Goal: Information Seeking & Learning: Check status

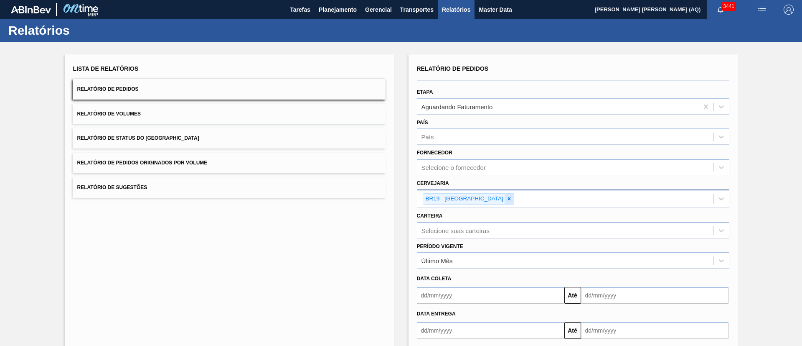
click at [507, 199] on icon at bounding box center [510, 199] width 6 height 6
click at [384, 252] on div "Lista de Relatórios Relatório de Pedidos Relatório de Volumes Relatório de Stat…" at bounding box center [229, 215] width 329 height 322
click at [253, 114] on button "Relatório de Volumes" at bounding box center [229, 114] width 313 height 20
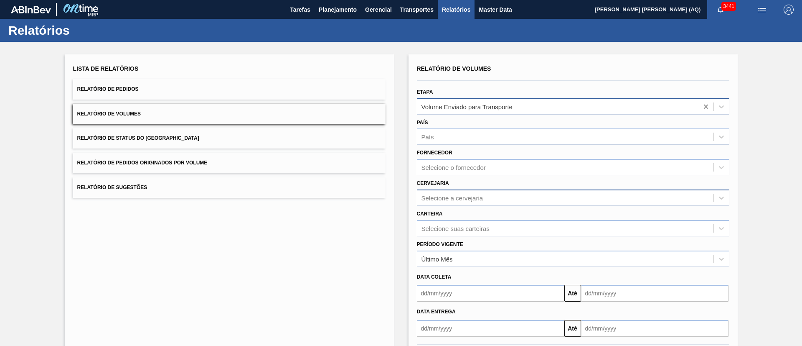
click at [705, 104] on icon at bounding box center [706, 106] width 8 height 8
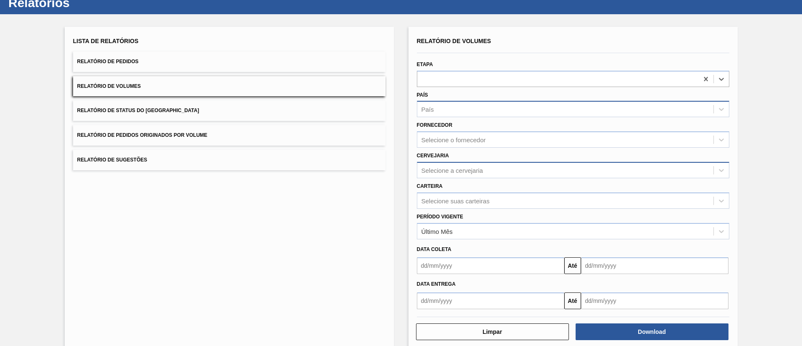
scroll to position [41, 0]
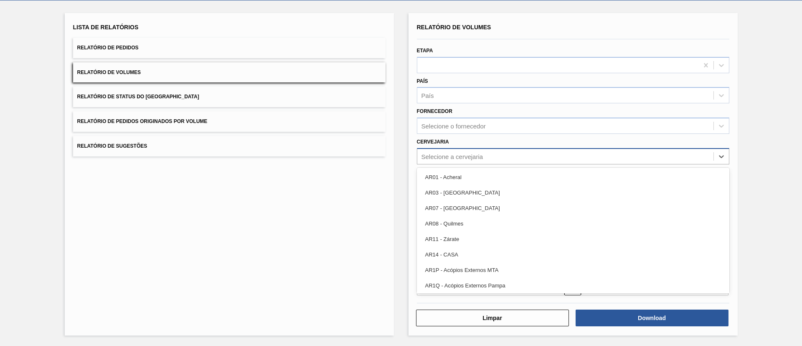
click at [452, 156] on div "Selecione a cervejaria" at bounding box center [453, 156] width 62 height 7
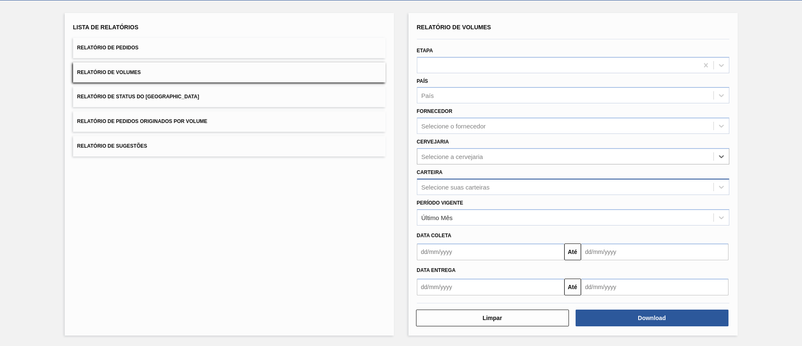
click at [458, 181] on div "Selecione suas carteiras" at bounding box center [565, 187] width 296 height 12
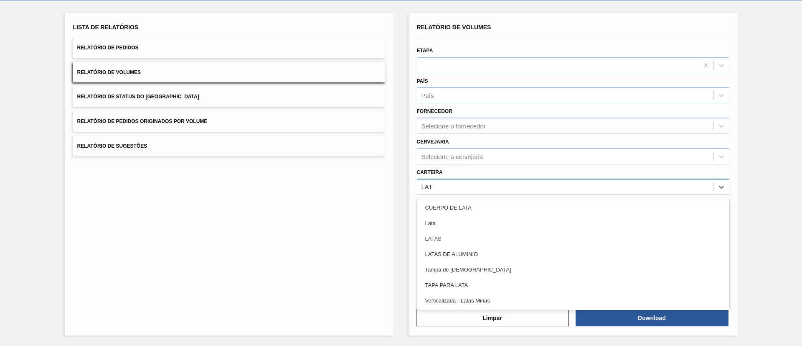
type input "LATA"
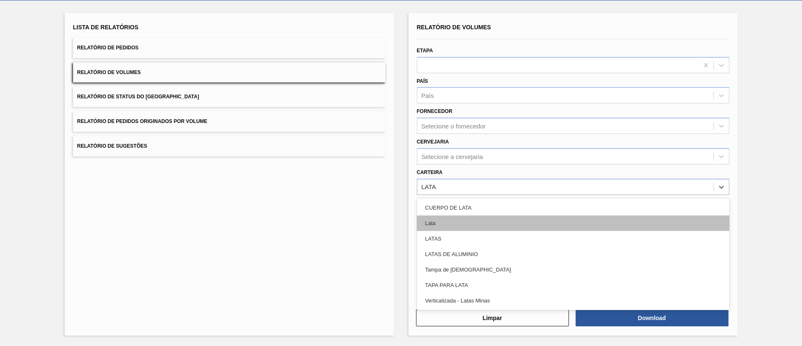
click at [451, 222] on div "Lata" at bounding box center [573, 222] width 313 height 15
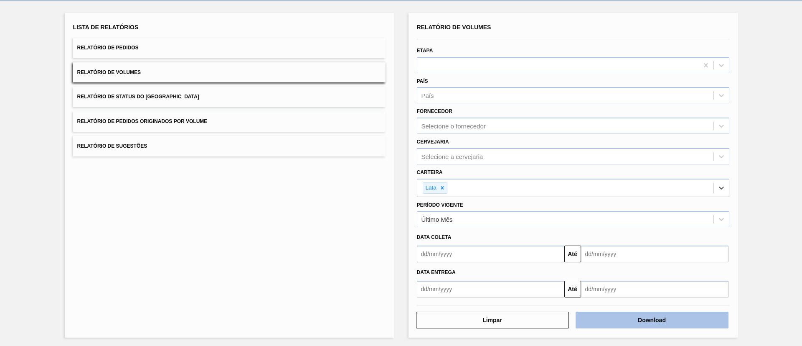
click at [657, 318] on button "Download" at bounding box center [652, 319] width 153 height 17
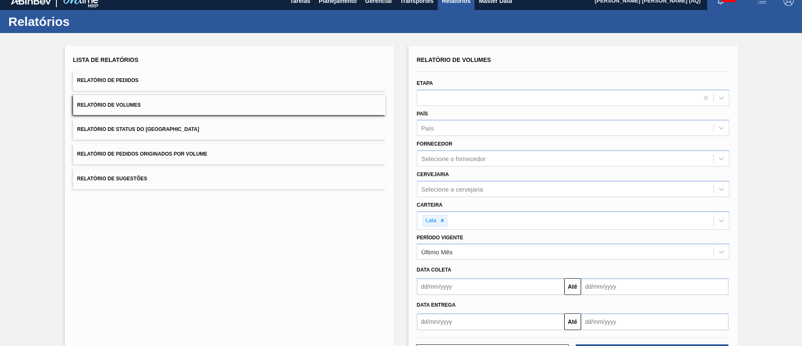
scroll to position [0, 0]
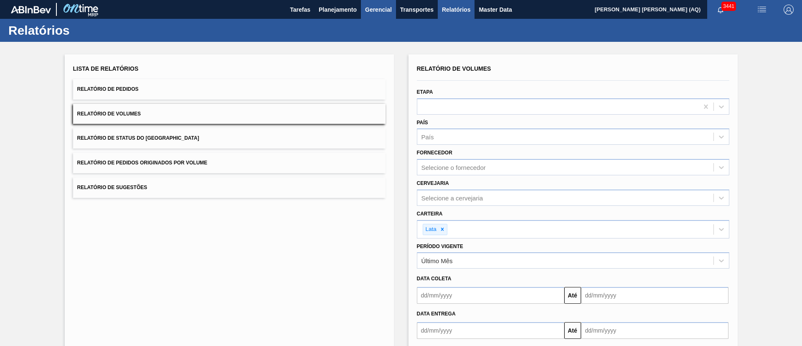
click at [385, 4] on button "Gerencial" at bounding box center [378, 9] width 35 height 19
click at [347, 7] on div at bounding box center [401, 173] width 802 height 346
click at [498, 8] on span "Master Data" at bounding box center [495, 10] width 33 height 10
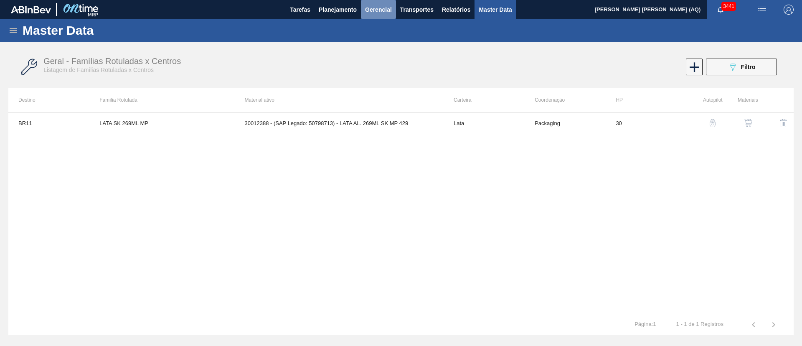
click at [377, 12] on span "Gerencial" at bounding box center [378, 10] width 27 height 10
click at [425, 8] on div at bounding box center [401, 173] width 802 height 346
click at [344, 3] on button "Planejamento" at bounding box center [338, 9] width 46 height 19
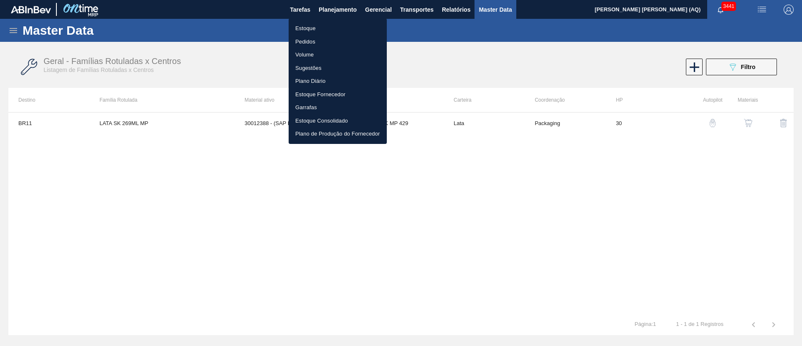
click at [332, 119] on li "Estoque Consolidado" at bounding box center [338, 120] width 98 height 13
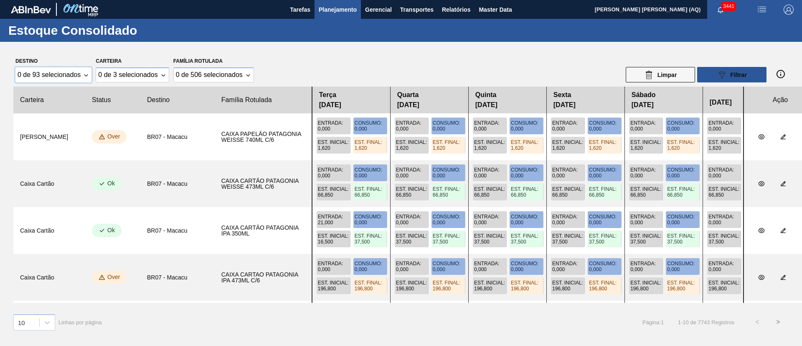
click at [87, 74] on div "0 de 93 selecionados" at bounding box center [53, 74] width 76 height 15
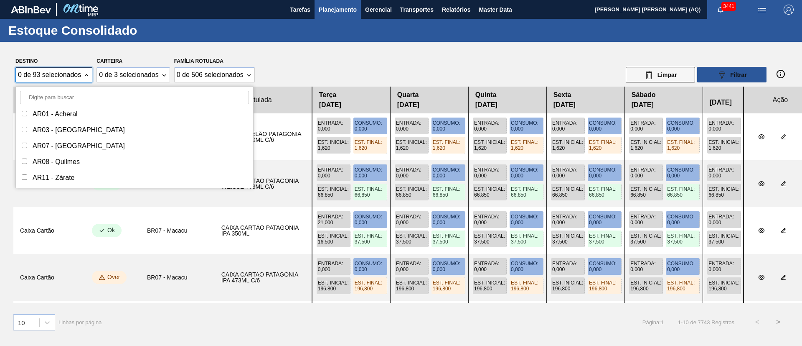
click at [83, 97] on input "Destino" at bounding box center [134, 97] width 229 height 13
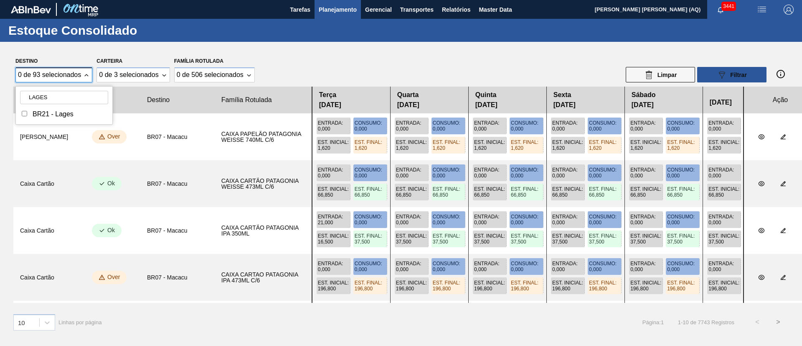
type input "LAGES"
click at [76, 115] on div "BR21 - Lages" at bounding box center [64, 114] width 88 height 12
checkbox input "true"
click at [153, 73] on div "0 de 3 selecionados" at bounding box center [128, 75] width 59 height 8
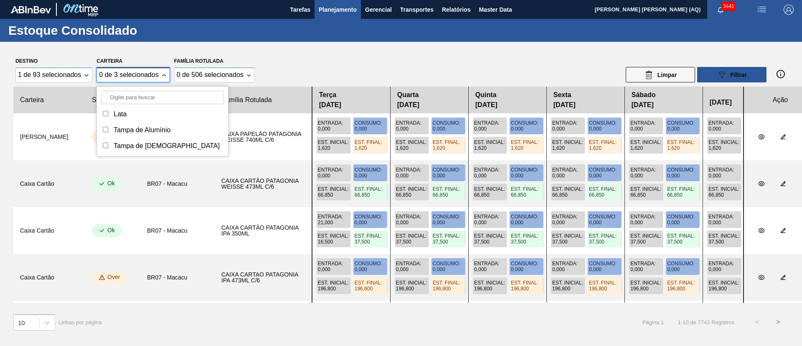
click at [112, 114] on div "Lata" at bounding box center [162, 114] width 123 height 12
checkbox input "true"
click at [300, 66] on div "Destino 1 de 93 selecionados Carteira 1 de 3 selecionados Lata Tampa de Alumíni…" at bounding box center [401, 68] width 776 height 27
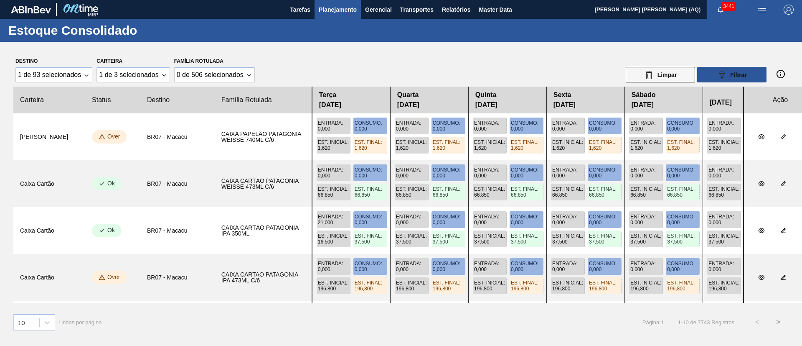
click at [68, 62] on div "Destino 1 de 93 selecionados" at bounding box center [53, 68] width 81 height 27
drag, startPoint x: 69, startPoint y: 69, endPoint x: 76, endPoint y: 81, distance: 13.7
click at [69, 69] on div "1 de 93 selecionados" at bounding box center [53, 74] width 76 height 15
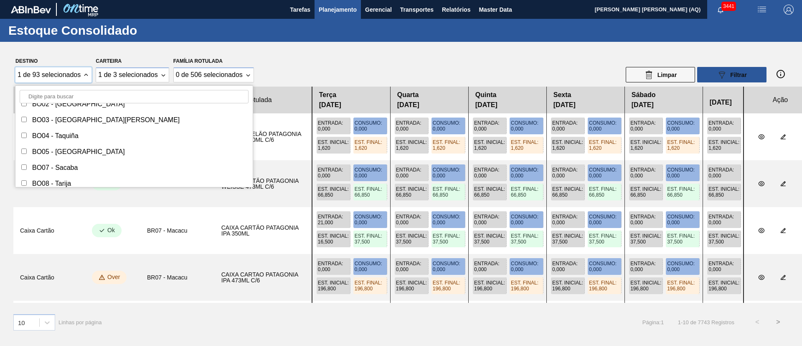
scroll to position [313, 0]
click at [135, 79] on div "1 de 3 selecionados" at bounding box center [133, 74] width 72 height 15
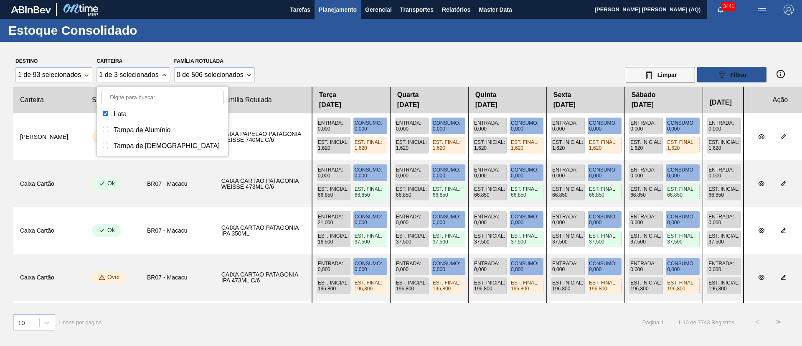
click at [332, 56] on div "Destino 1 de 93 selecionados Carteira 1 de 3 selecionados Lata Tampa de Alumíni…" at bounding box center [401, 68] width 776 height 27
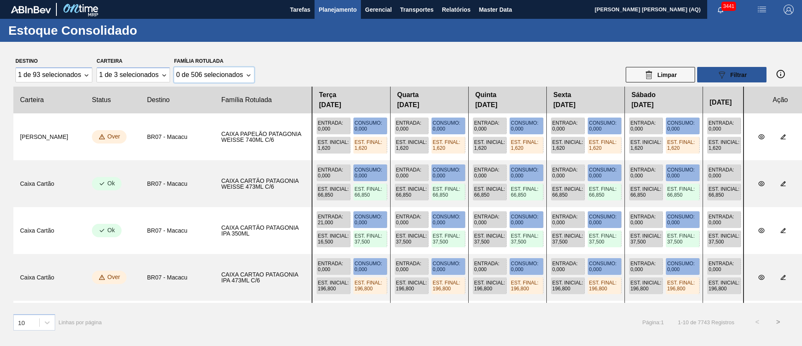
click at [238, 76] on div "0 de 506 selecionados" at bounding box center [209, 75] width 67 height 8
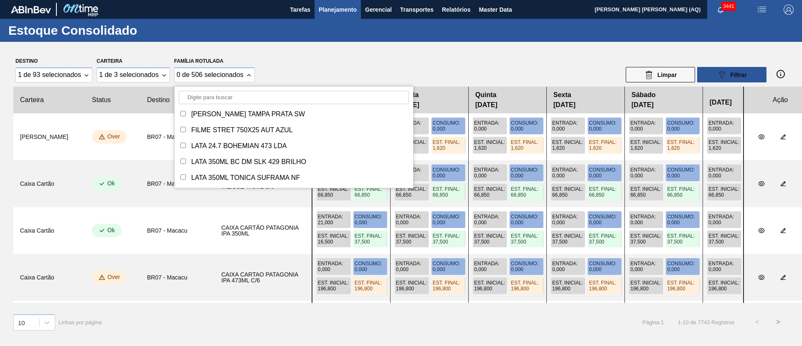
click at [302, 52] on div "Destino 1 de 93 selecionados Carteira 1 de 3 selecionados Família Rotulada 0 de…" at bounding box center [401, 179] width 802 height 274
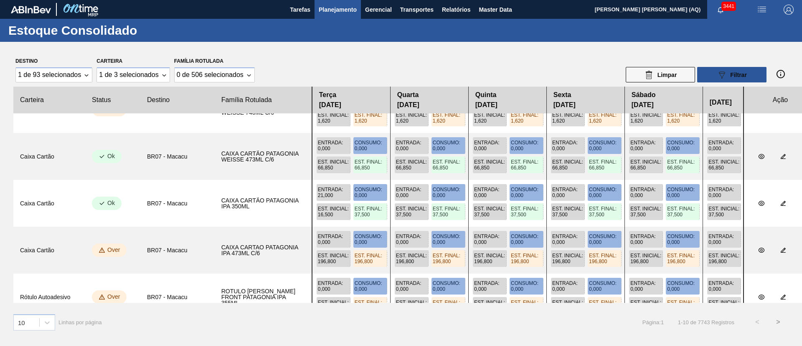
scroll to position [0, 0]
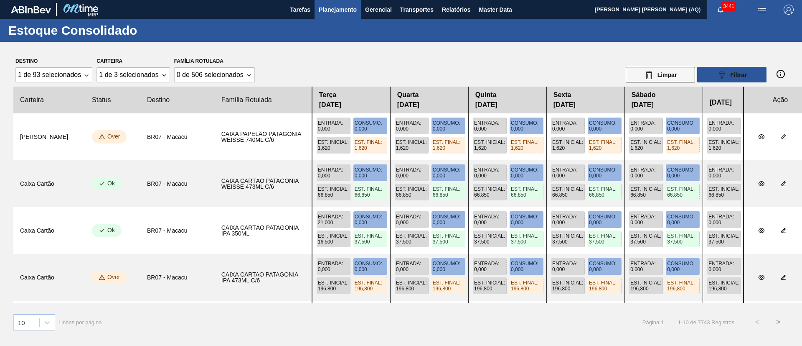
drag, startPoint x: 716, startPoint y: 74, endPoint x: 119, endPoint y: 191, distance: 608.1
click at [715, 74] on button "089F7B8B-B2A5-4AFE-B5C0-19BA573D28AC Filtrar" at bounding box center [731, 74] width 69 height 15
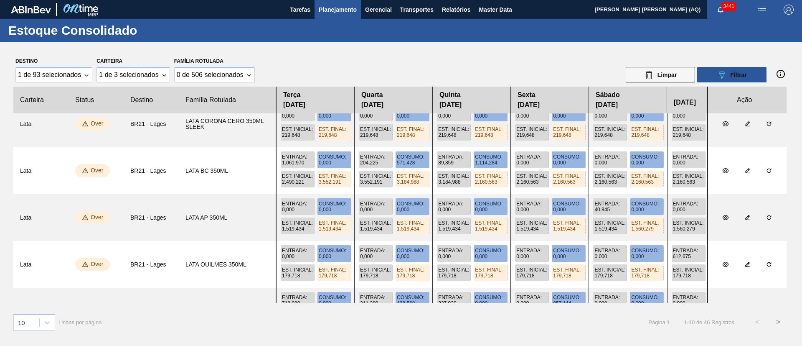
scroll to position [279, 0]
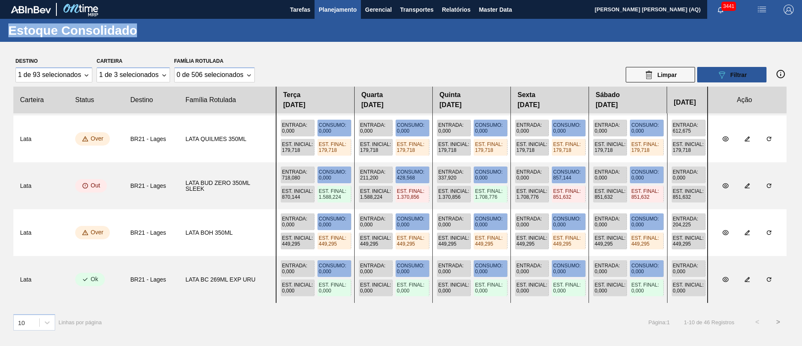
drag, startPoint x: 112, startPoint y: 31, endPoint x: 6, endPoint y: 23, distance: 106.4
click at [6, 23] on div "Estoque Consolidado" at bounding box center [401, 30] width 802 height 23
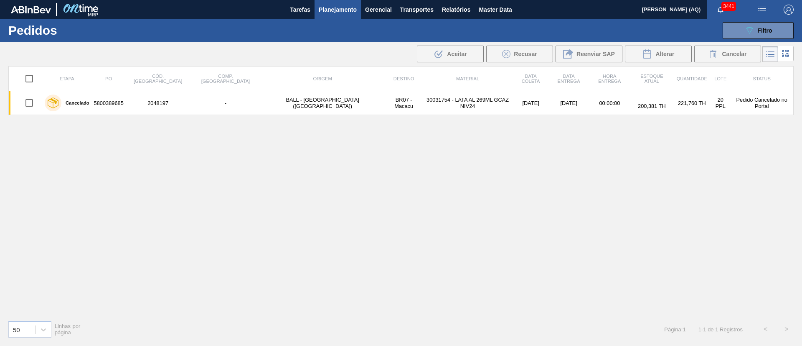
click at [207, 182] on div "Etapa PO Cód. Pedido Comp. Carga Origem Destino Material Data coleta Data Entre…" at bounding box center [401, 189] width 786 height 247
